Goal: Task Accomplishment & Management: Use online tool/utility

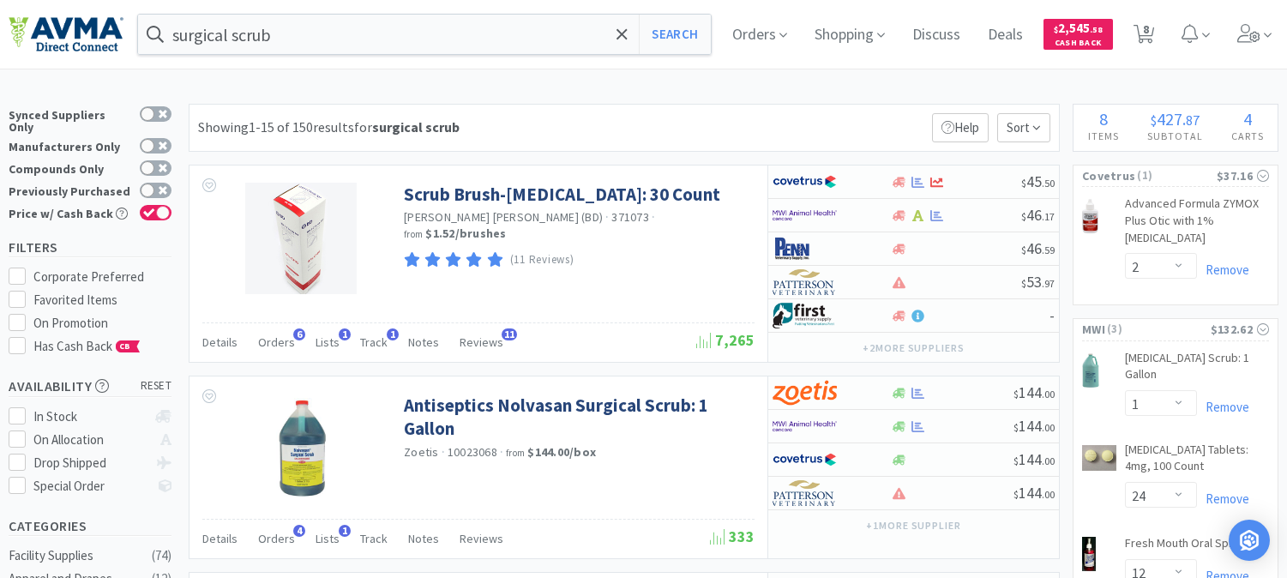
select select "2"
select select "1"
select select "24"
select select "12"
select select "3"
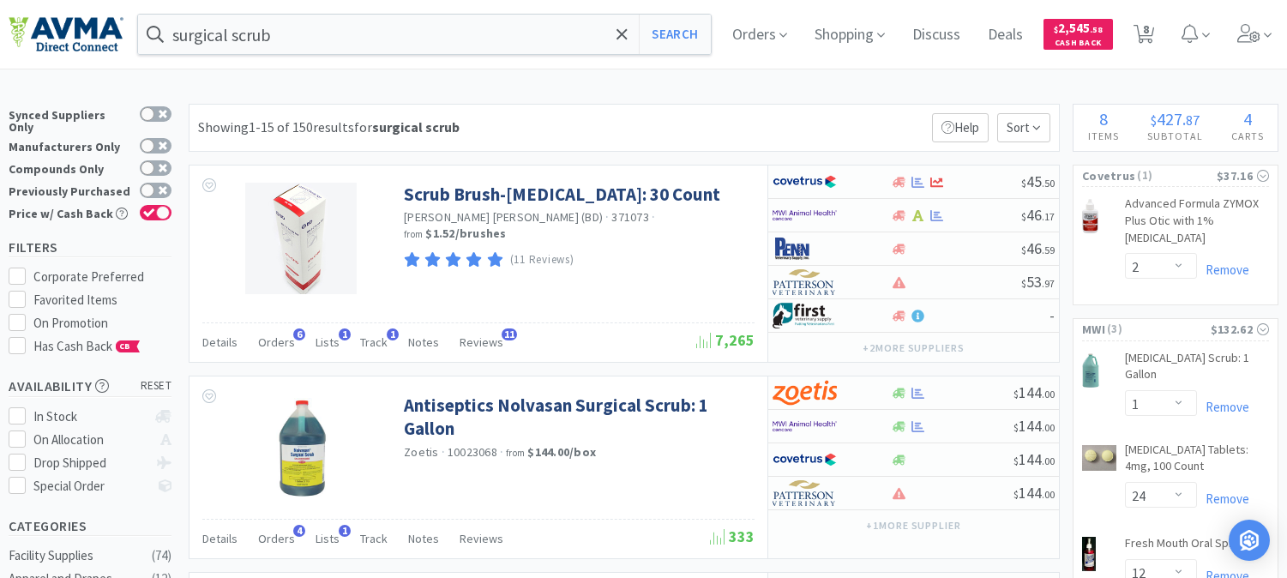
select select "8"
select select "3"
select select "1"
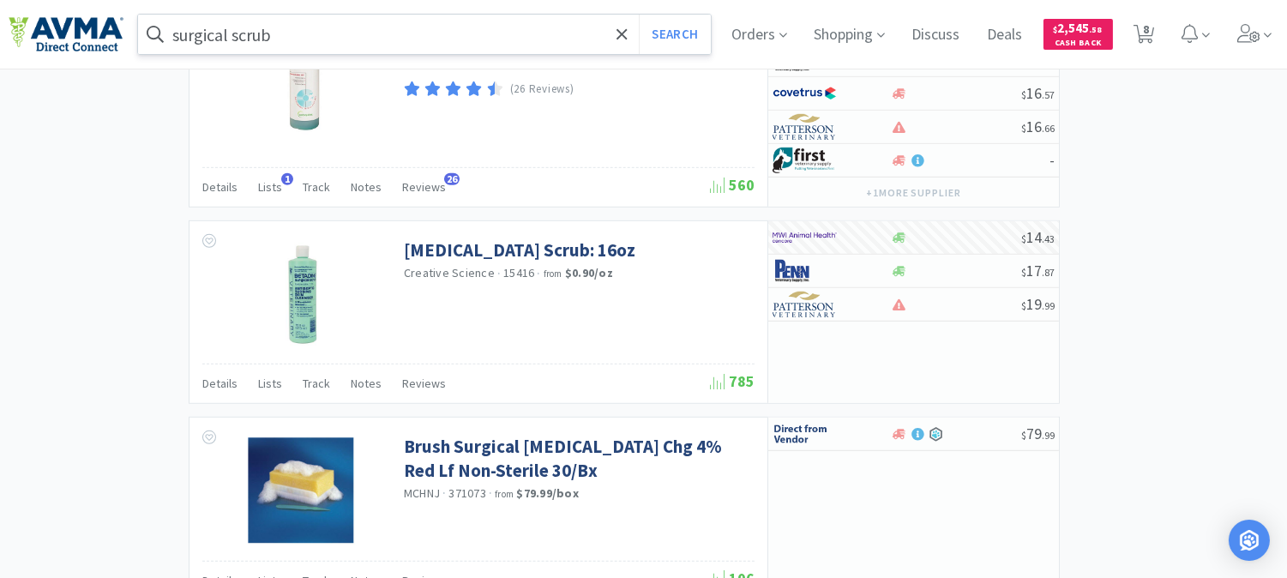
scroll to position [2000, 0]
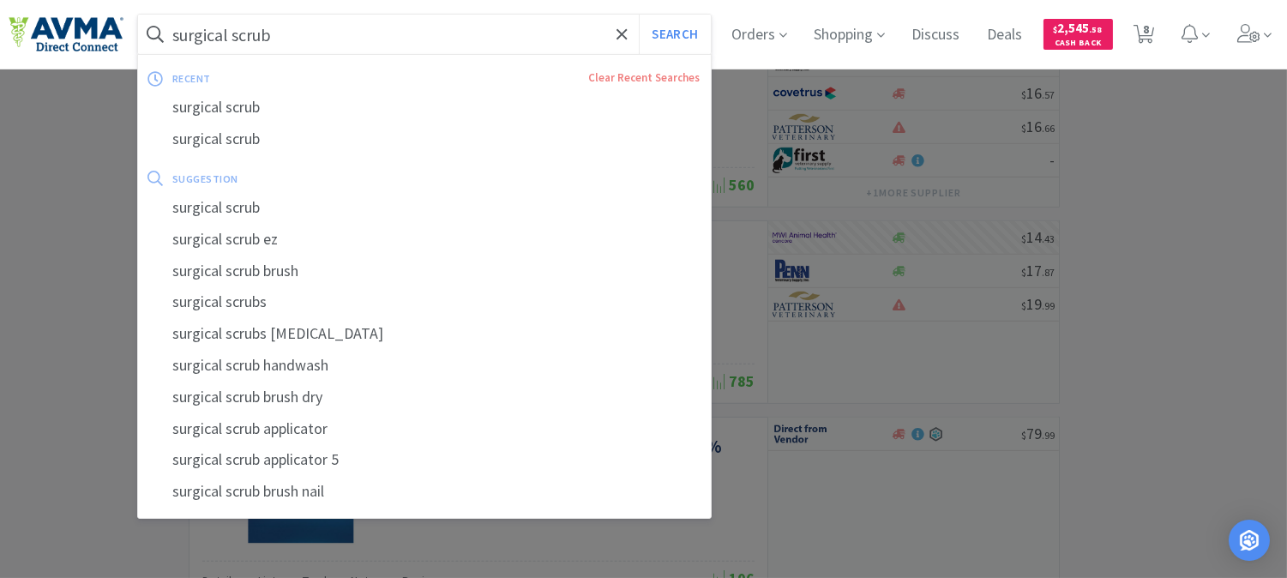
click at [337, 45] on input "surgical scrub" at bounding box center [424, 34] width 573 height 39
paste input "048257"
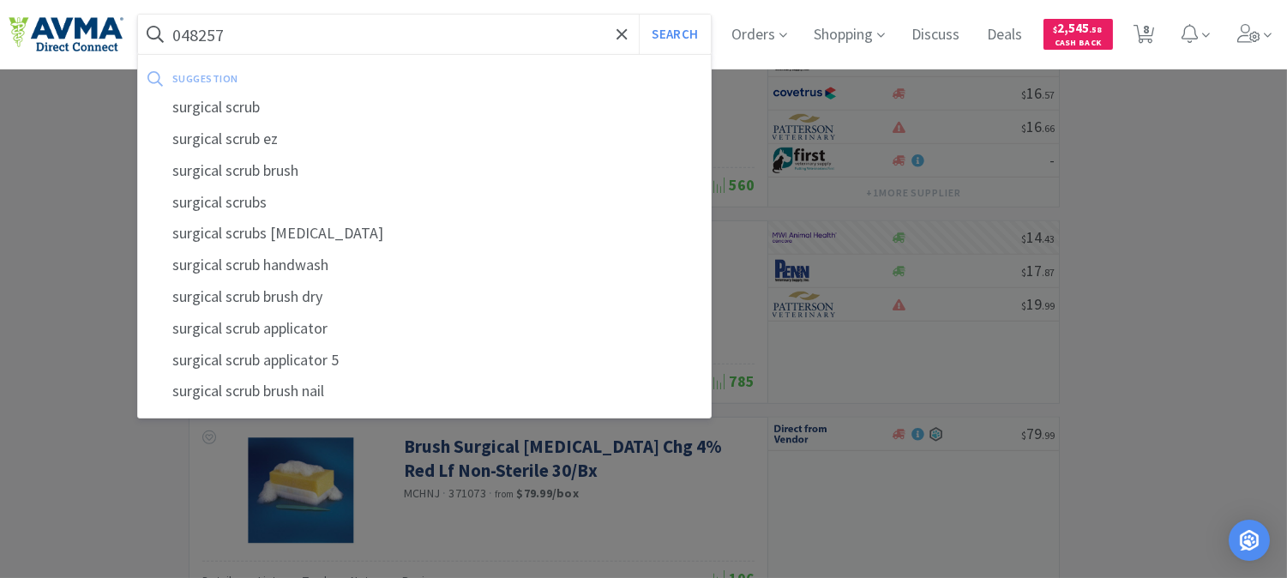
click at [639, 15] on button "Search" at bounding box center [674, 34] width 71 height 39
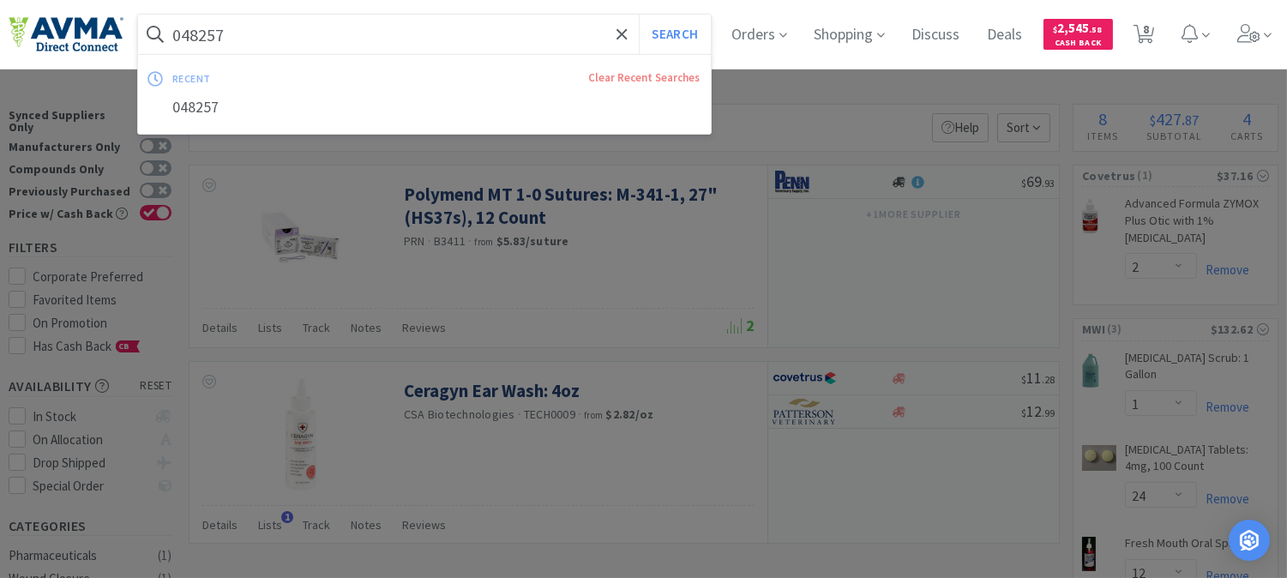
click at [237, 37] on input "048257" at bounding box center [424, 34] width 573 height 39
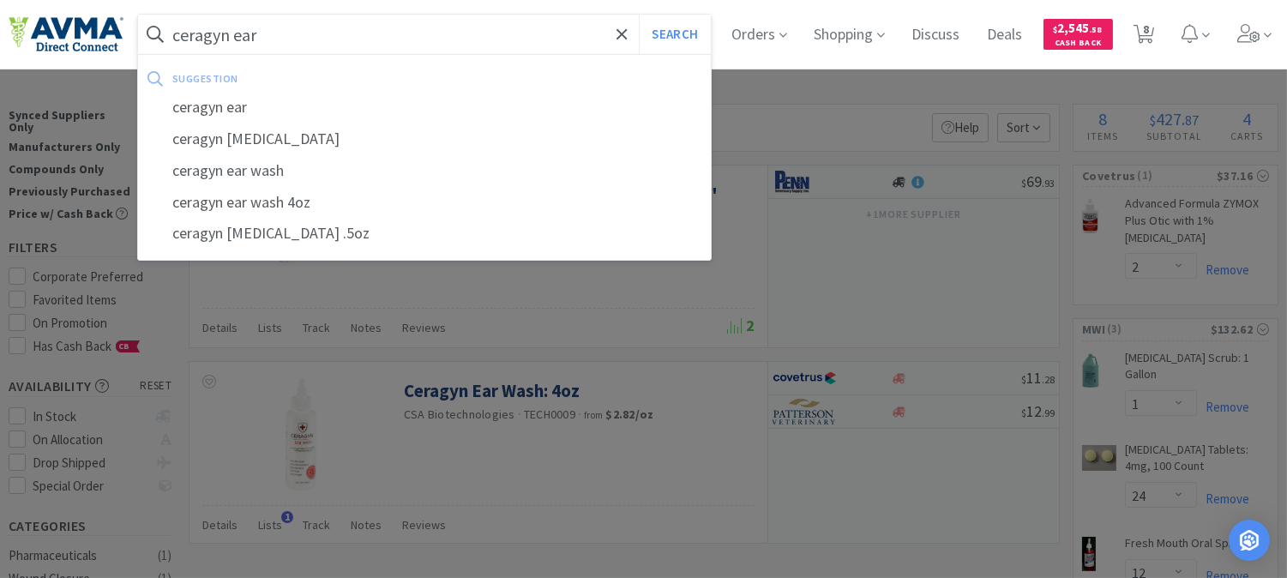
click at [639, 15] on button "Search" at bounding box center [674, 34] width 71 height 39
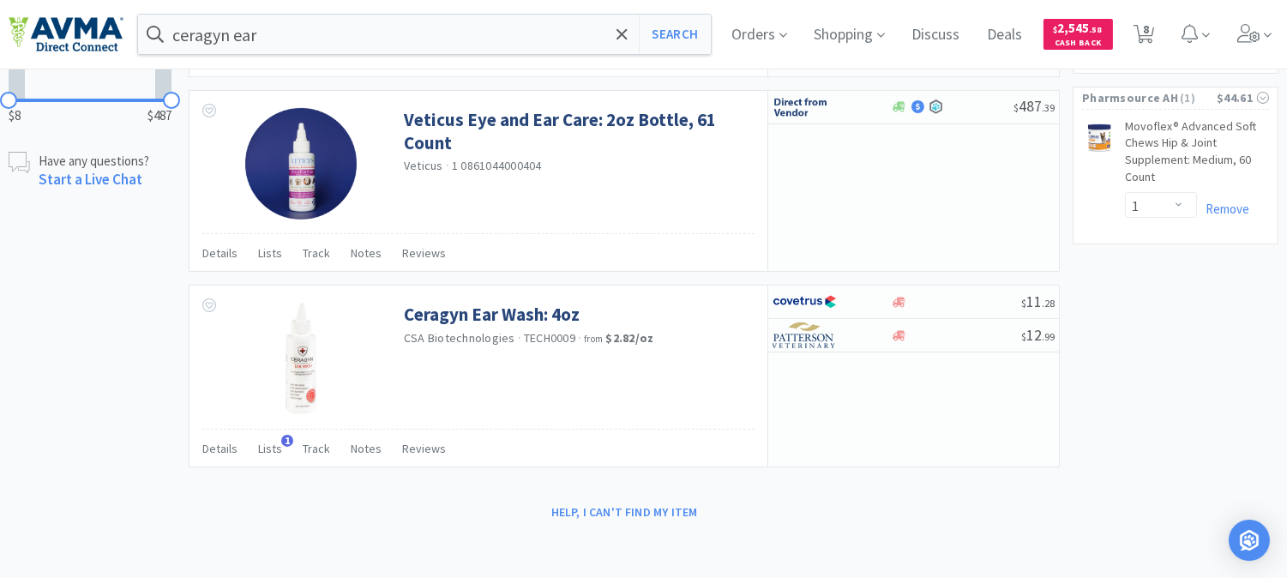
scroll to position [862, 0]
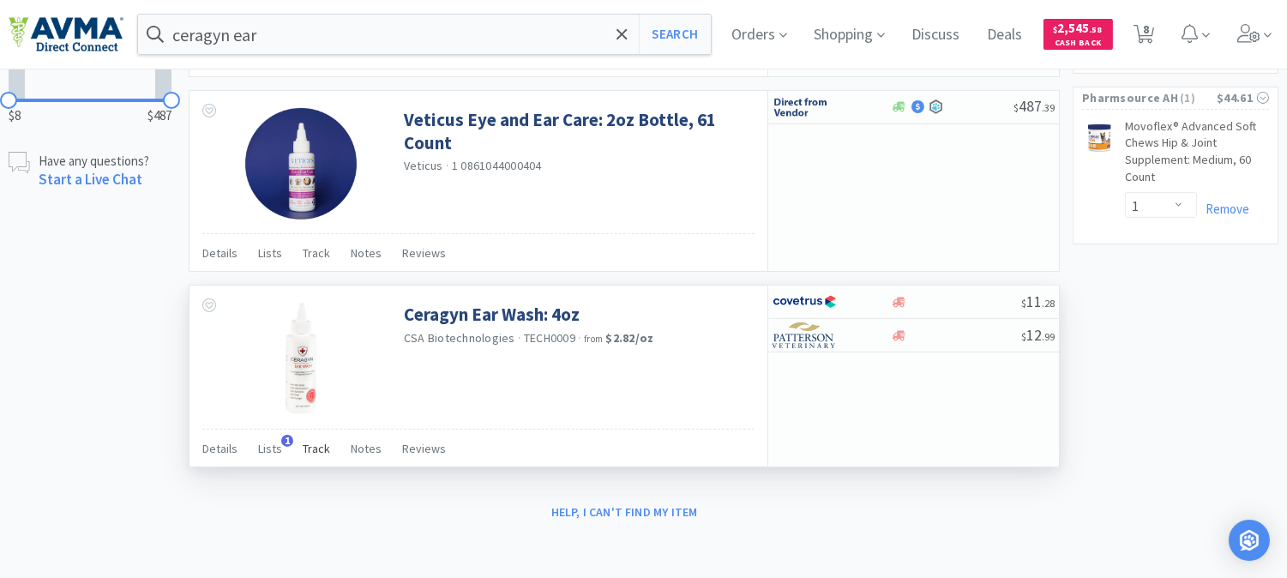
click at [311, 448] on span "Track" at bounding box center [316, 448] width 27 height 15
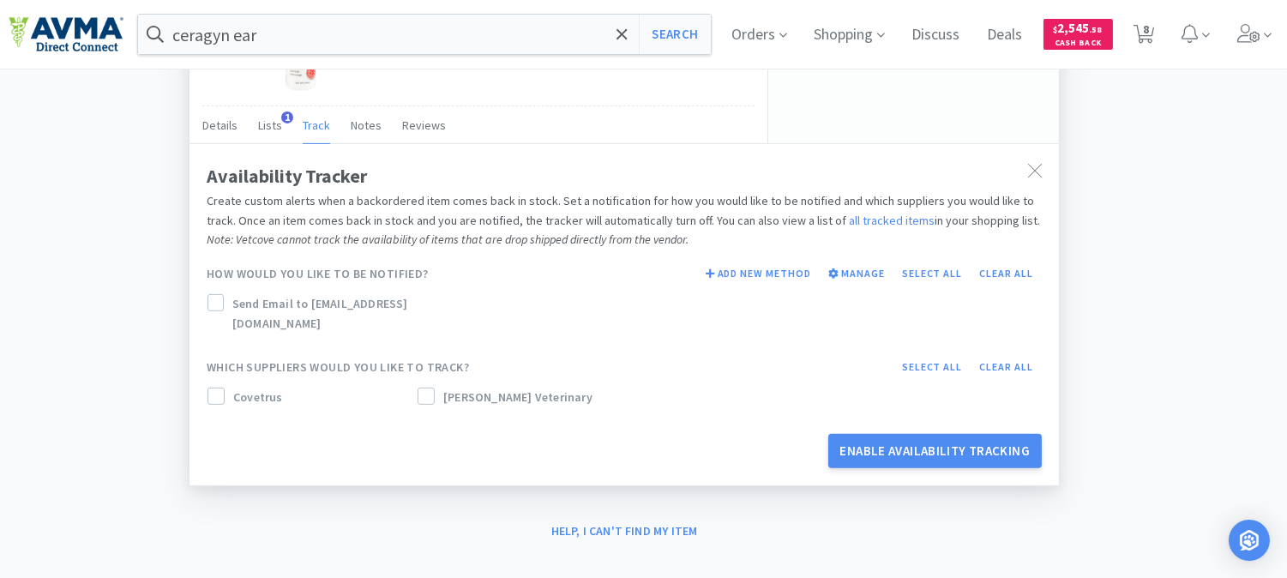
scroll to position [1185, 0]
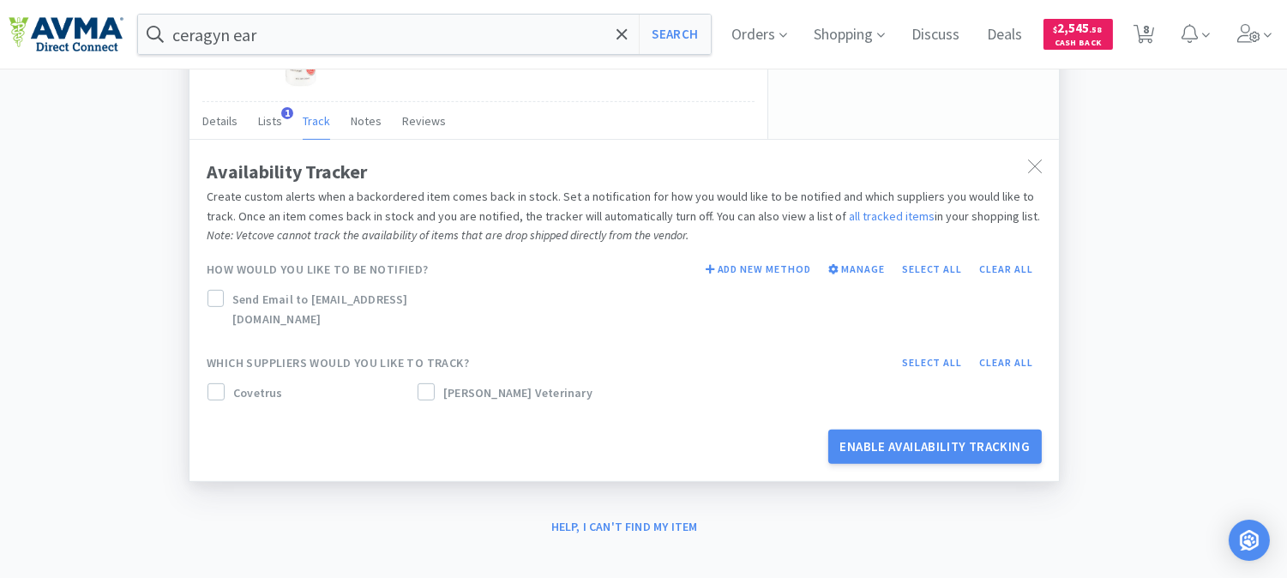
click at [225, 302] on label "Send Email to [EMAIL_ADDRESS][DOMAIN_NAME]" at bounding box center [344, 309] width 274 height 39
click at [232, 383] on label "Covetrus" at bounding box center [308, 392] width 203 height 19
click at [438, 383] on label "[PERSON_NAME] Veterinary" at bounding box center [519, 392] width 203 height 19
click at [940, 430] on button "Enable Availability Tracking" at bounding box center [935, 447] width 214 height 34
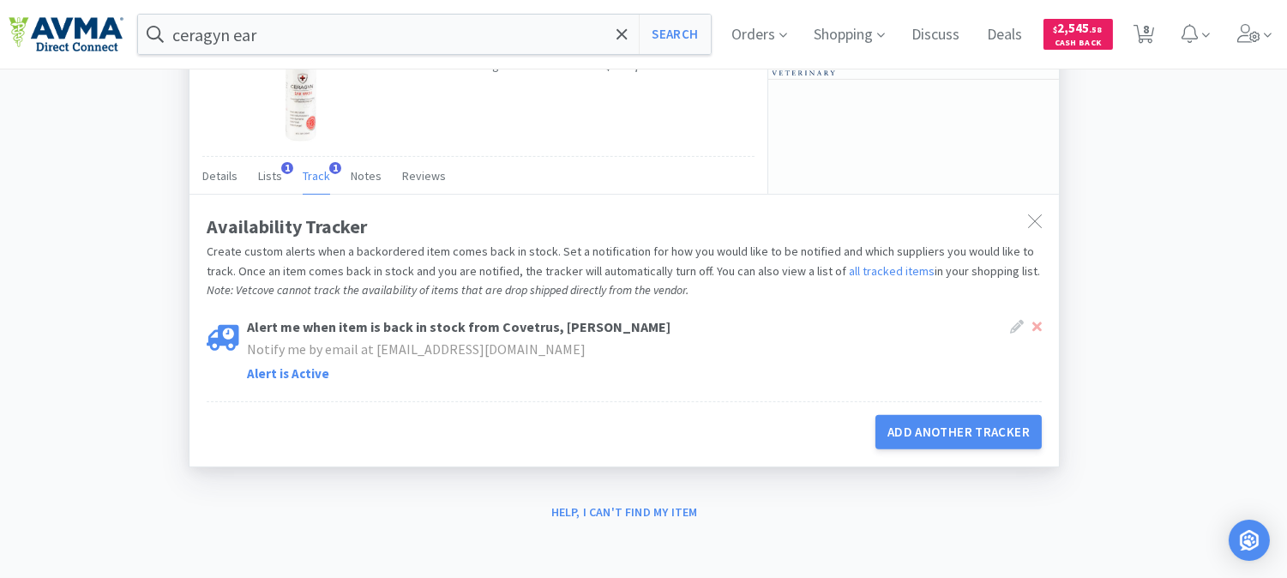
scroll to position [1134, 0]
click at [306, 43] on input "ceragyn ear" at bounding box center [424, 34] width 573 height 39
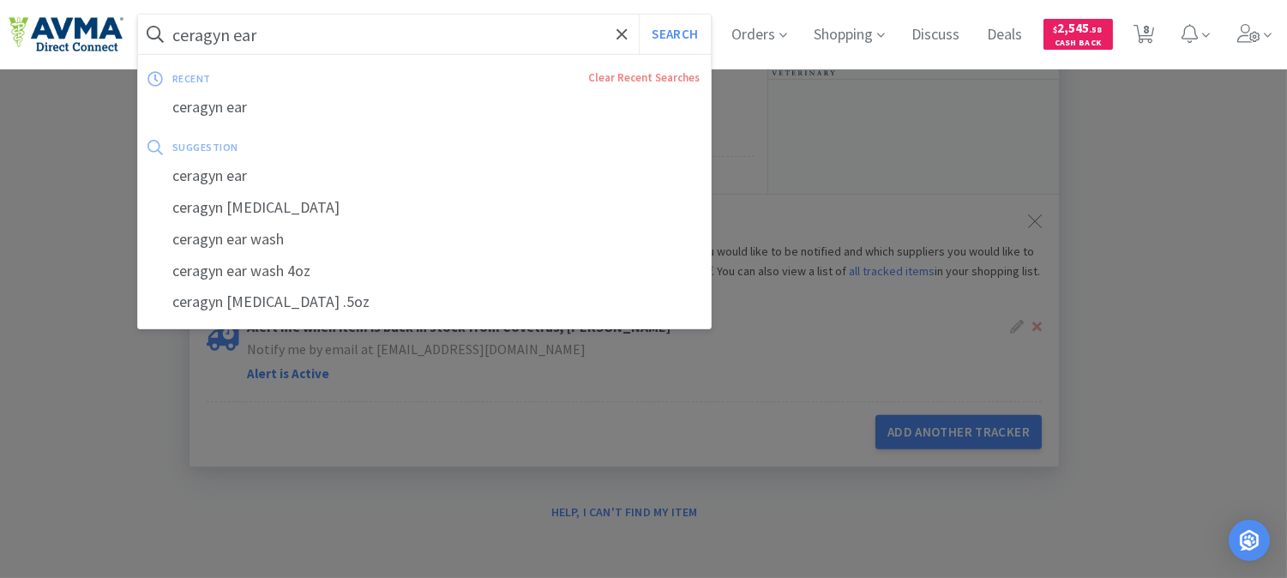
paste input "048399"
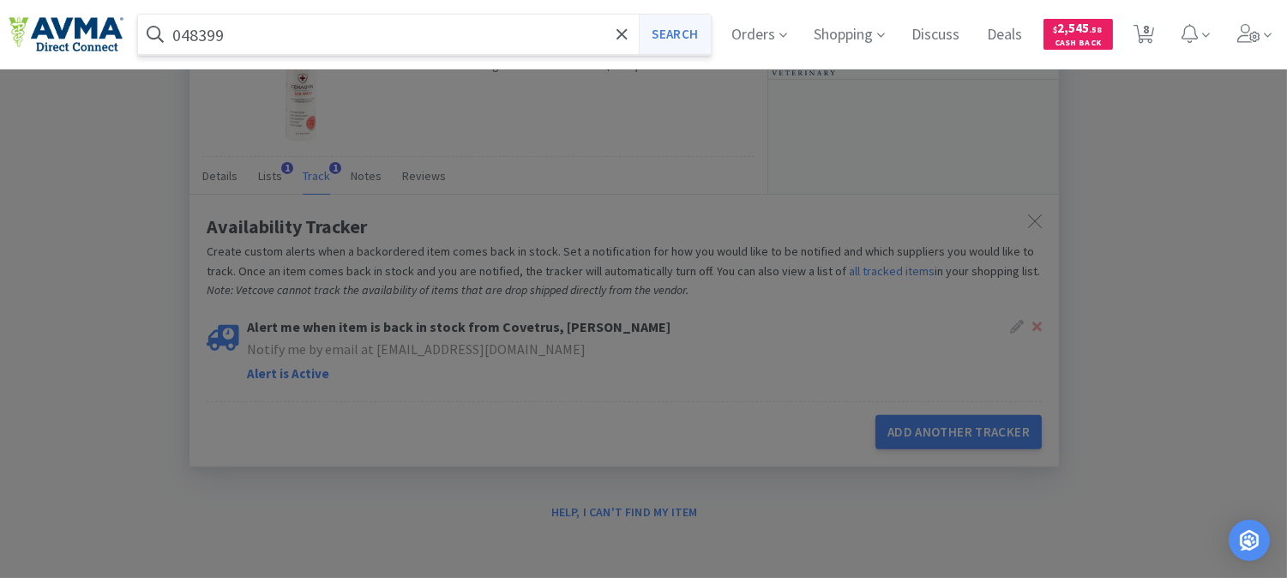
click at [689, 33] on button "Search" at bounding box center [674, 34] width 71 height 39
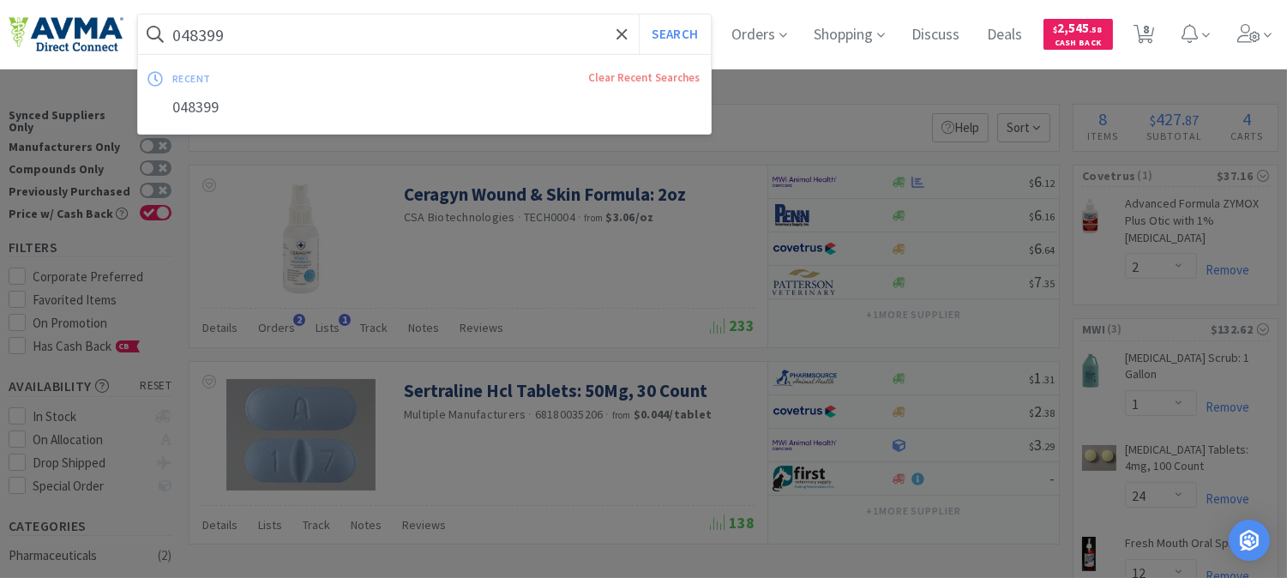
click at [305, 35] on input "048399" at bounding box center [424, 34] width 573 height 39
paste input "32734"
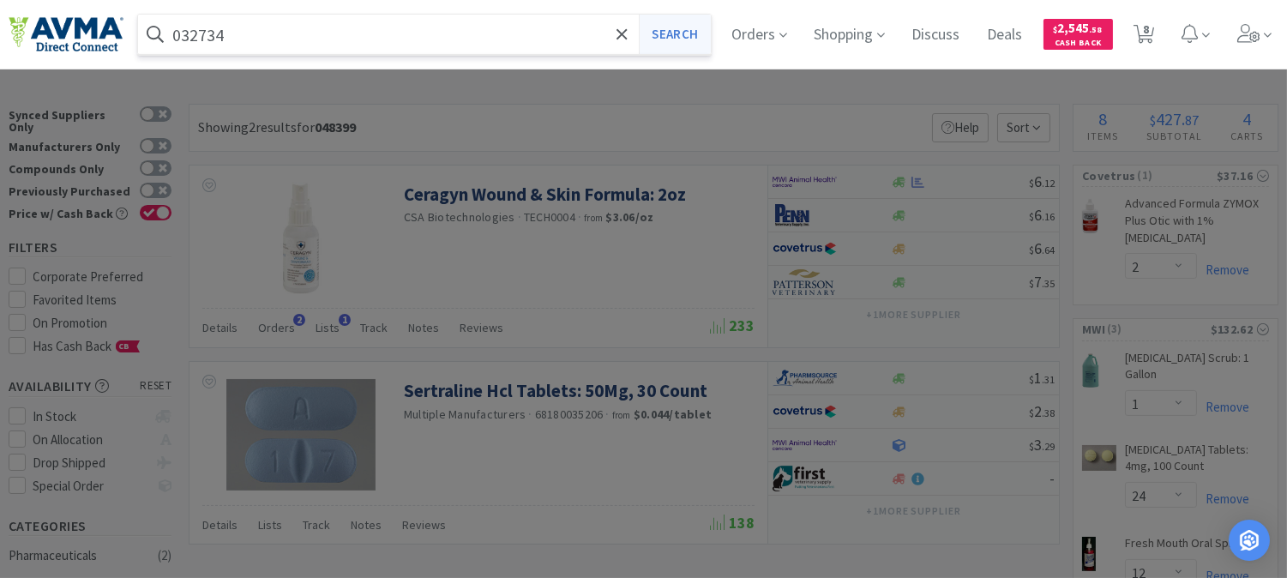
click at [693, 37] on button "Search" at bounding box center [674, 34] width 71 height 39
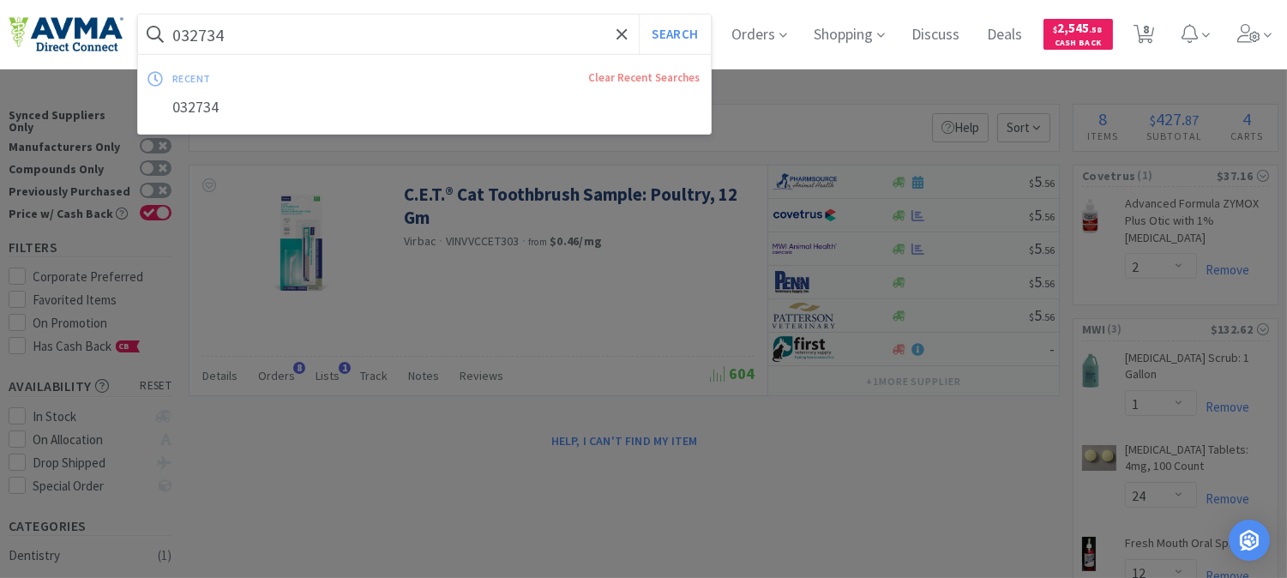
click at [322, 43] on input "032734" at bounding box center [424, 34] width 573 height 39
paste input "78929493"
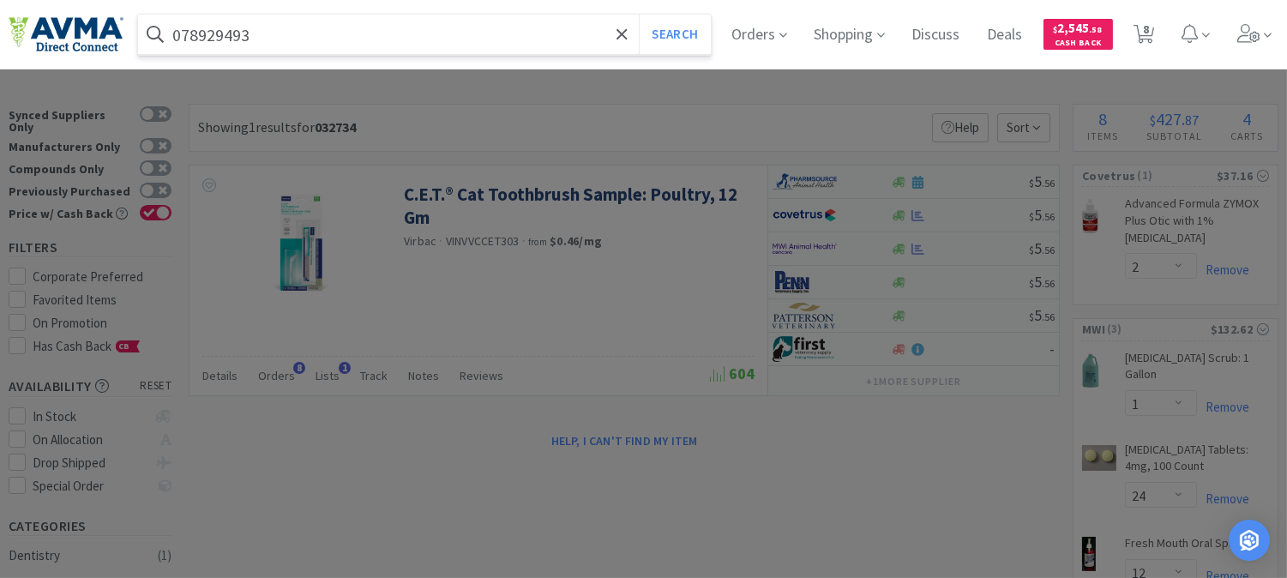
click at [639, 15] on button "Search" at bounding box center [674, 34] width 71 height 39
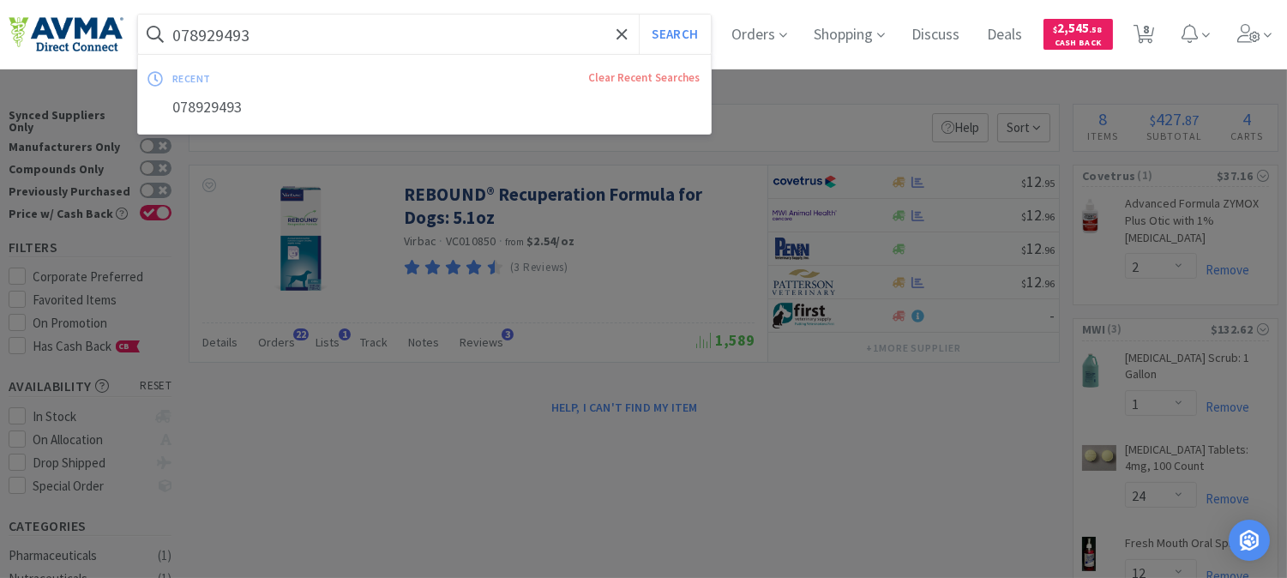
click at [258, 35] on input "078929493" at bounding box center [424, 34] width 573 height 39
paste input "502314"
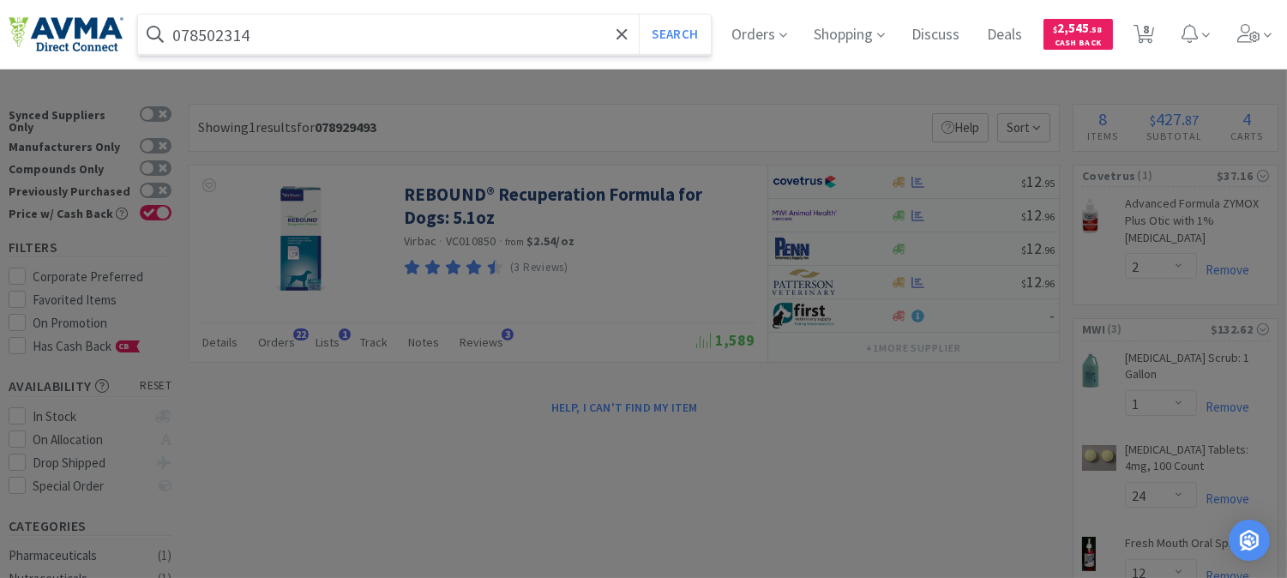
click at [639, 15] on button "Search" at bounding box center [674, 34] width 71 height 39
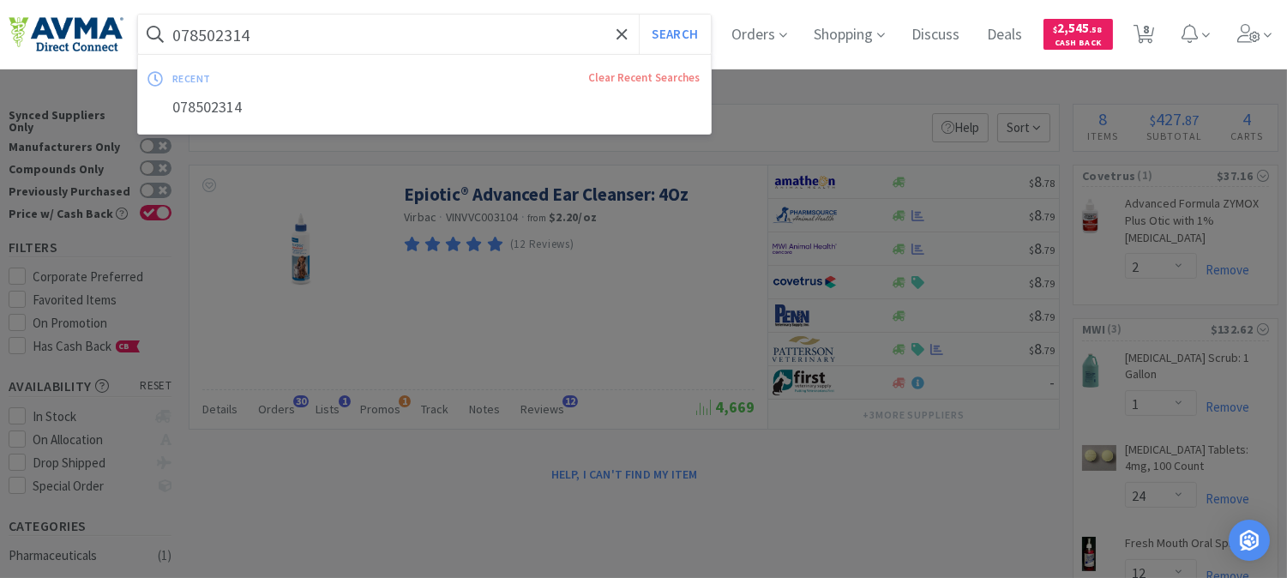
click at [363, 37] on input "078502314" at bounding box center [424, 34] width 573 height 39
paste input "65998"
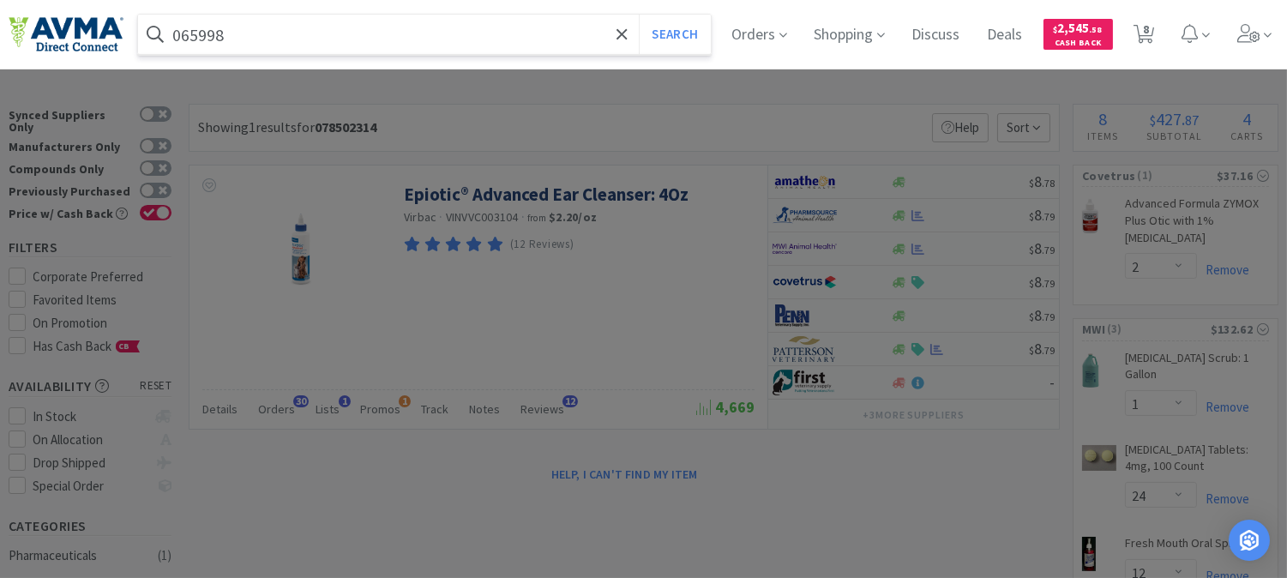
type input "065998"
click at [639, 15] on button "Search" at bounding box center [674, 34] width 71 height 39
